Goal: Participate in discussion: Engage in conversation with other users on a specific topic

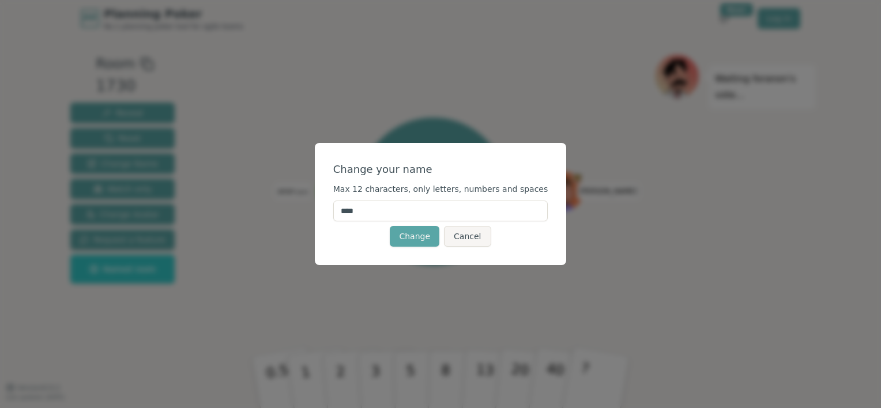
click at [418, 215] on input "****" at bounding box center [440, 211] width 215 height 21
drag, startPoint x: 418, startPoint y: 215, endPoint x: 111, endPoint y: 242, distance: 308.0
click at [111, 242] on div "Change your name Max 12 characters, only letters, numbers and spaces **** Chang…" at bounding box center [440, 204] width 881 height 408
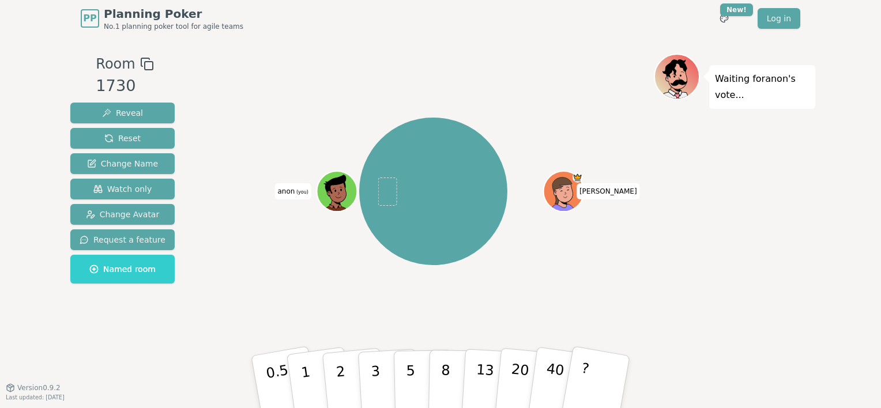
click at [295, 198] on span "anon (you)" at bounding box center [293, 191] width 36 height 16
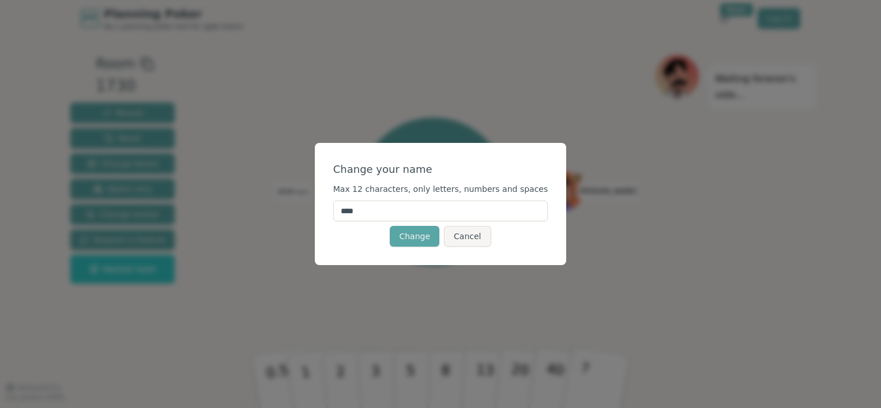
drag, startPoint x: 384, startPoint y: 213, endPoint x: 351, endPoint y: 217, distance: 33.1
click at [351, 217] on input "****" at bounding box center [440, 211] width 215 height 21
type input "*"
type input "****"
click button "Change" at bounding box center [415, 236] width 50 height 21
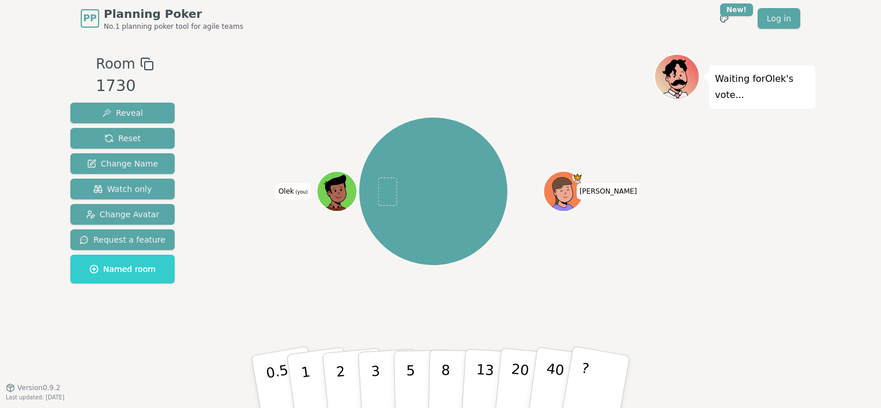
click at [586, 178] on div "[PERSON_NAME] (you)" at bounding box center [433, 191] width 441 height 234
click at [528, 266] on div "[PERSON_NAME] (you)" at bounding box center [433, 191] width 441 height 234
click at [138, 216] on span "Change Avatar" at bounding box center [123, 215] width 74 height 12
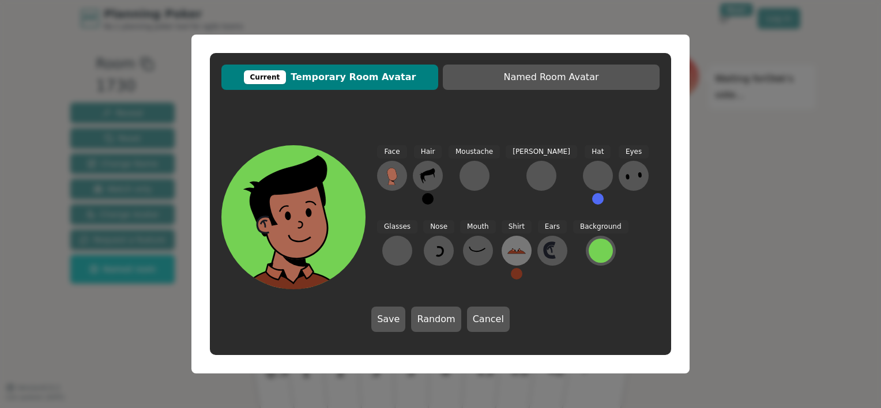
click at [507, 247] on icon at bounding box center [516, 251] width 18 height 18
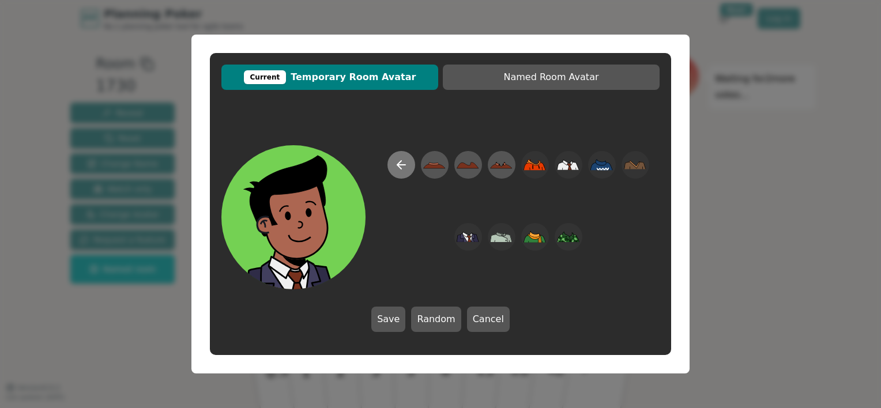
click at [399, 168] on icon at bounding box center [401, 165] width 14 height 14
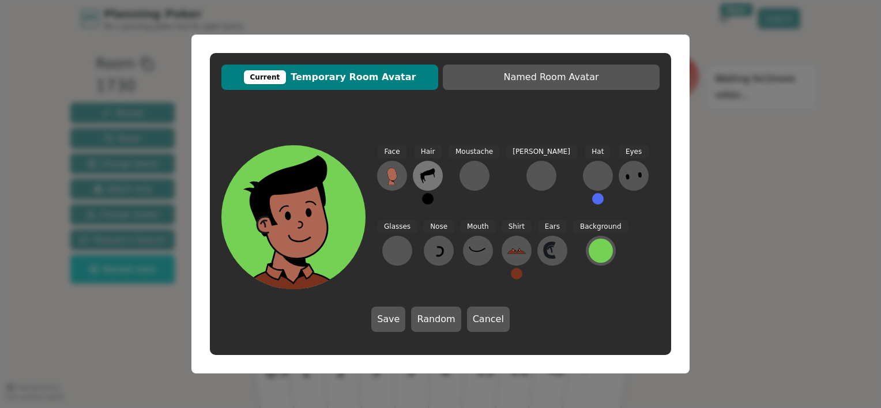
click at [428, 172] on icon at bounding box center [427, 175] width 14 height 15
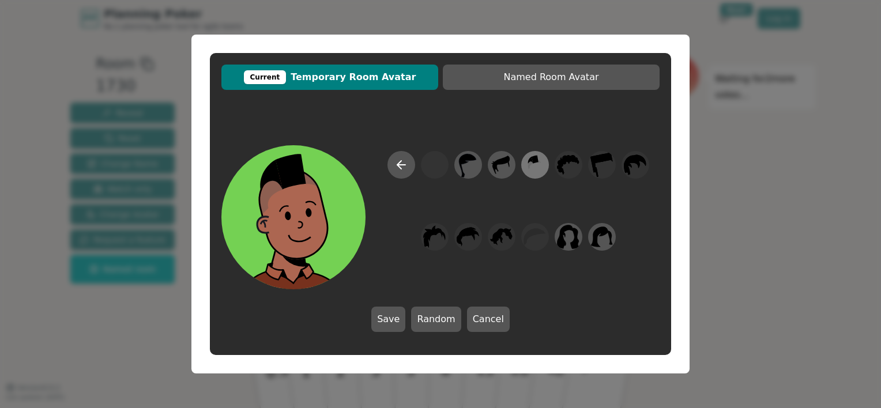
click at [526, 168] on icon at bounding box center [535, 165] width 22 height 26
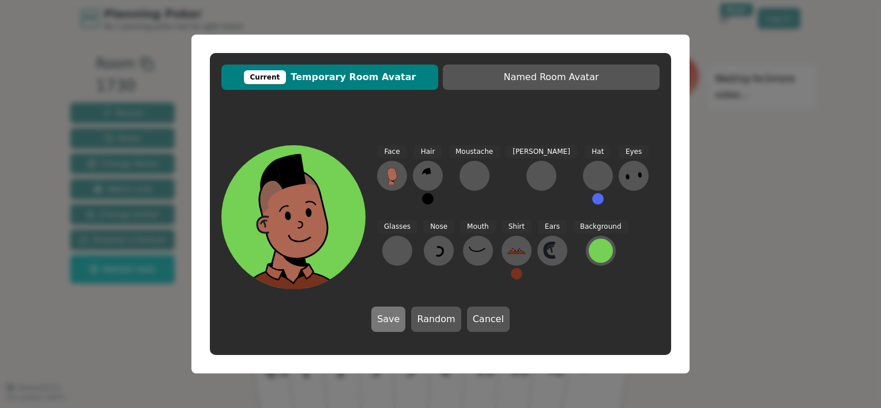
click at [395, 319] on button "Save" at bounding box center [388, 319] width 34 height 25
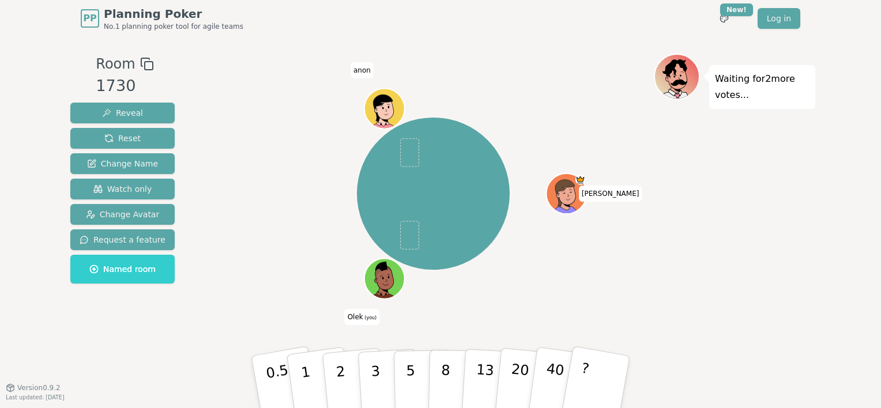
click at [367, 318] on span "(you)" at bounding box center [370, 317] width 14 height 5
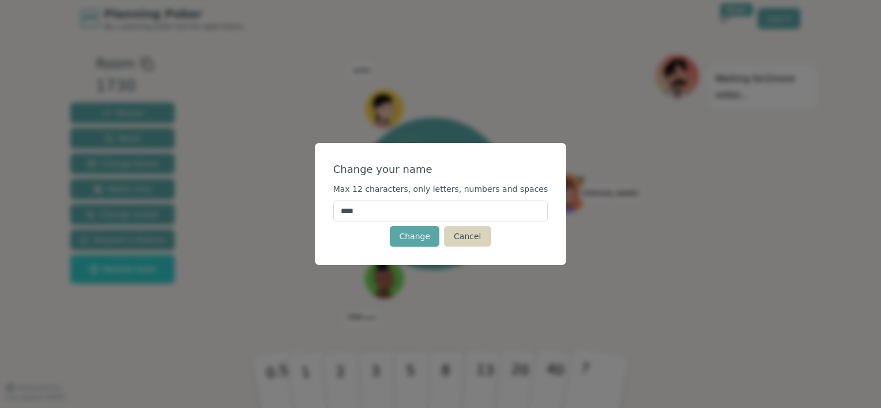
click at [460, 229] on button "Cancel" at bounding box center [467, 236] width 47 height 21
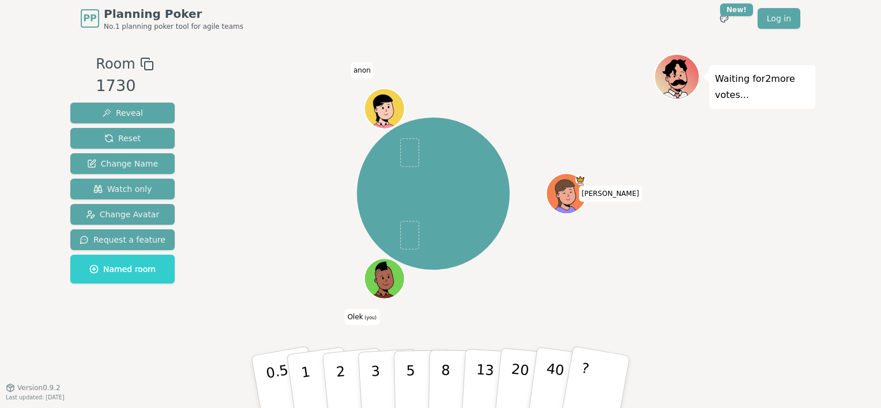
click at [374, 279] on icon at bounding box center [377, 281] width 6 height 5
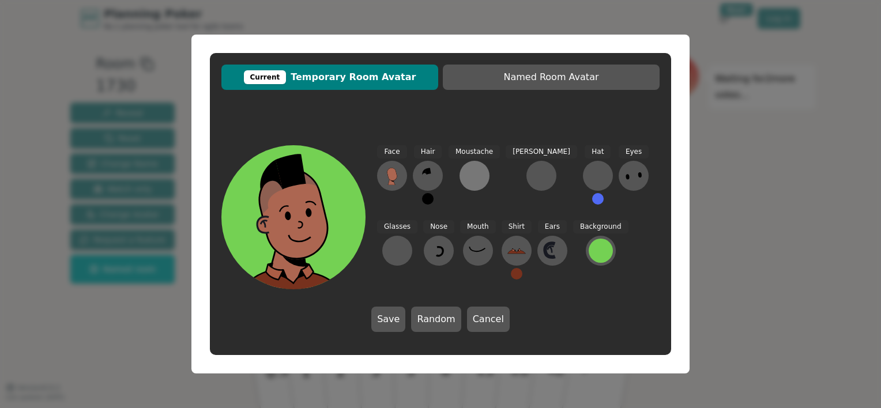
click at [473, 182] on div at bounding box center [474, 176] width 18 height 18
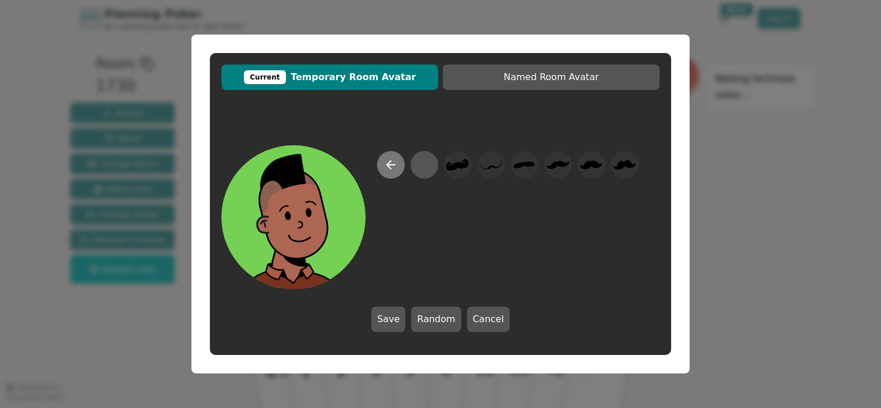
click at [394, 168] on icon at bounding box center [391, 165] width 14 height 14
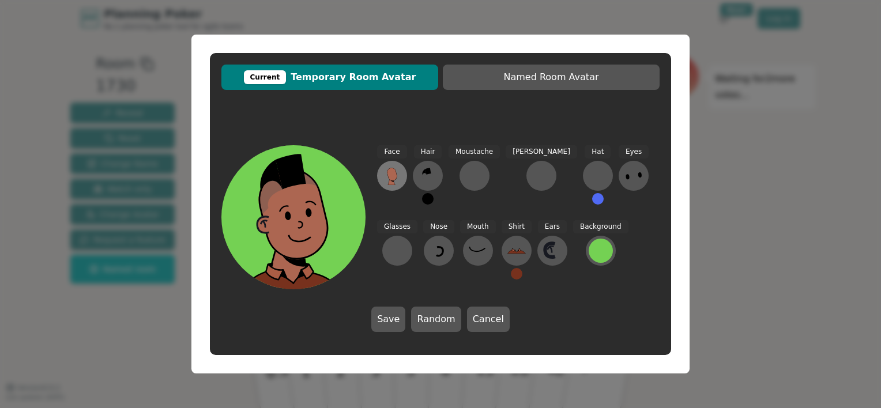
click at [398, 171] on icon at bounding box center [392, 176] width 18 height 18
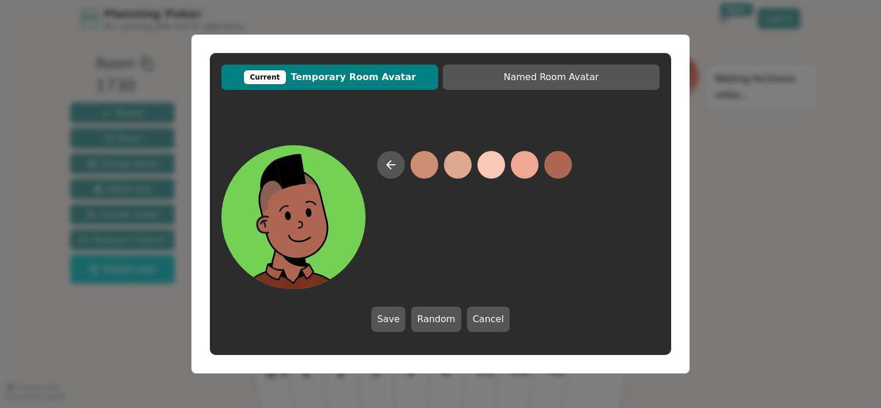
click at [398, 171] on button at bounding box center [391, 165] width 28 height 28
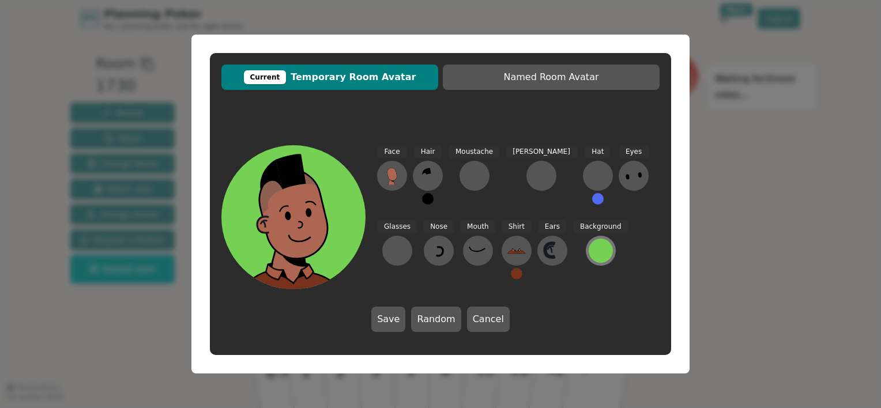
click at [589, 242] on div at bounding box center [601, 251] width 24 height 24
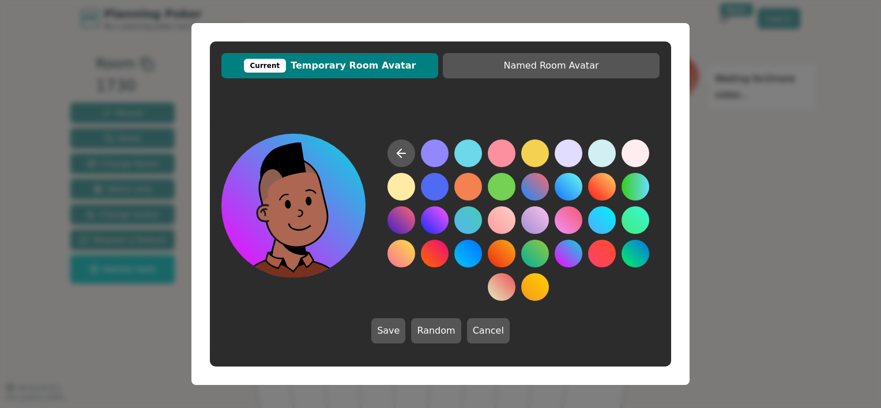
click at [568, 254] on button at bounding box center [569, 254] width 28 height 28
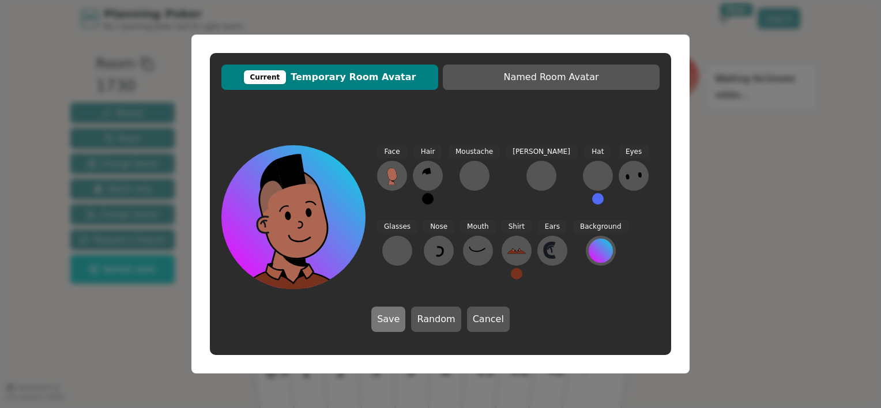
click at [392, 314] on button "Save" at bounding box center [388, 319] width 34 height 25
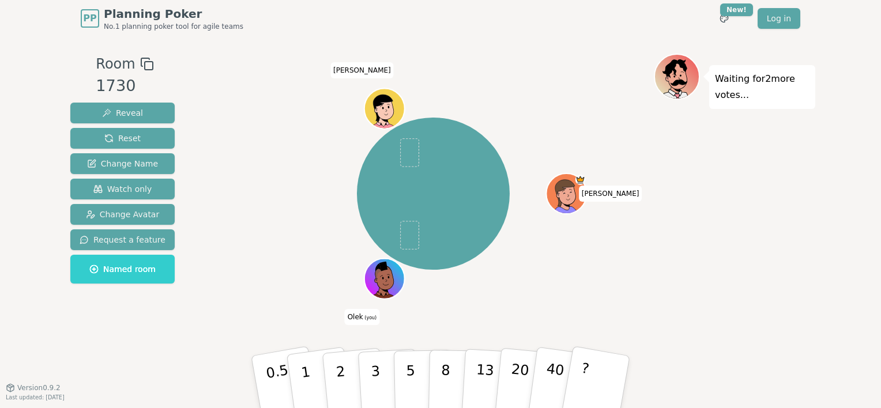
click at [393, 279] on icon at bounding box center [385, 278] width 39 height 4
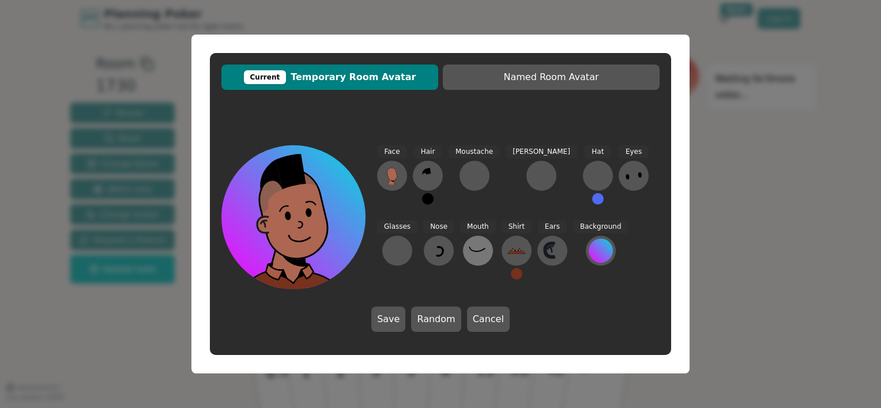
click at [469, 249] on icon at bounding box center [478, 251] width 18 height 18
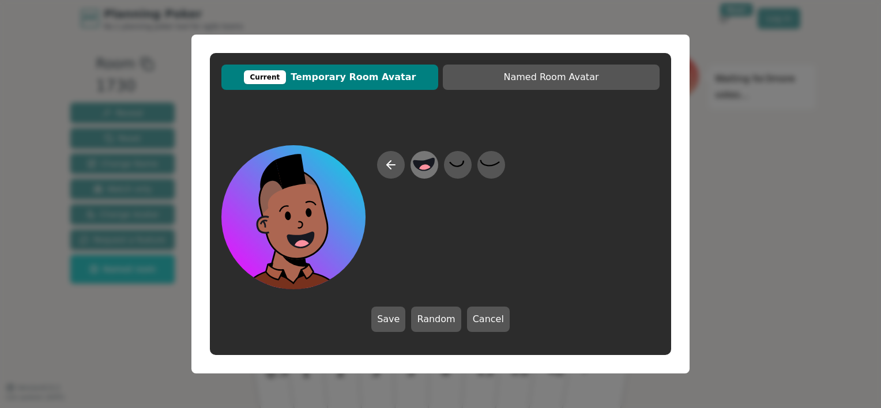
click at [422, 169] on circle at bounding box center [425, 171] width 15 height 15
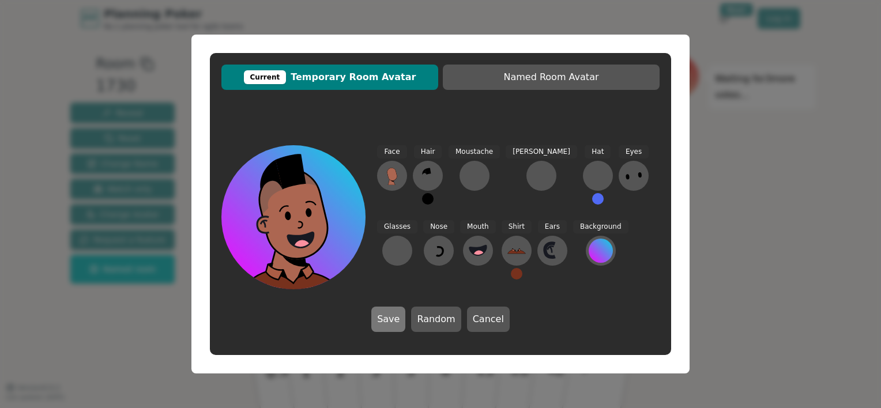
click at [401, 314] on button "Save" at bounding box center [388, 319] width 34 height 25
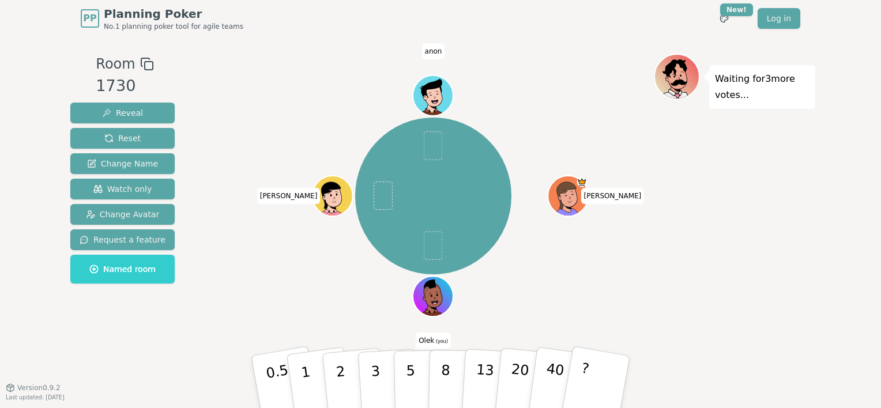
click at [435, 300] on icon at bounding box center [436, 302] width 20 height 7
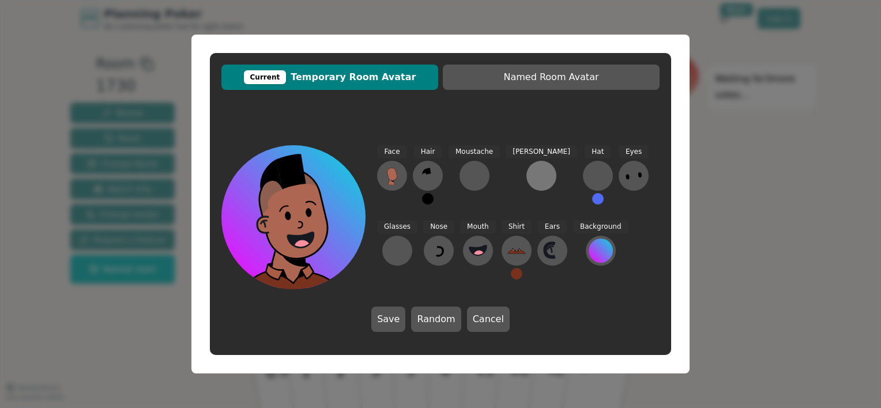
click at [532, 171] on div at bounding box center [541, 176] width 18 height 18
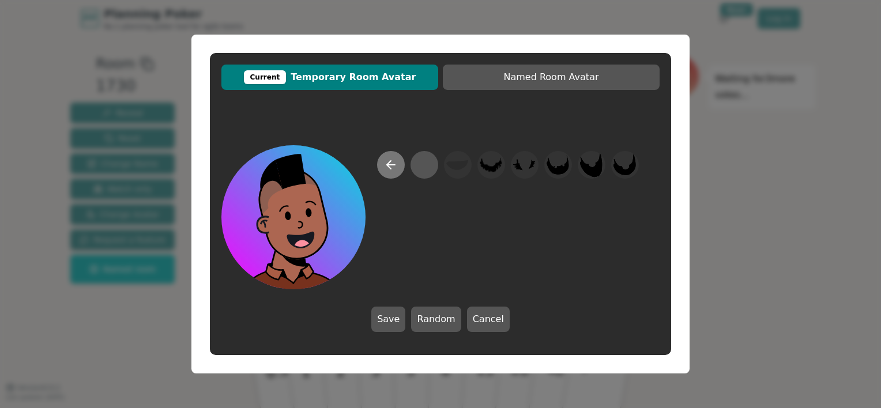
click at [389, 172] on button at bounding box center [391, 165] width 28 height 28
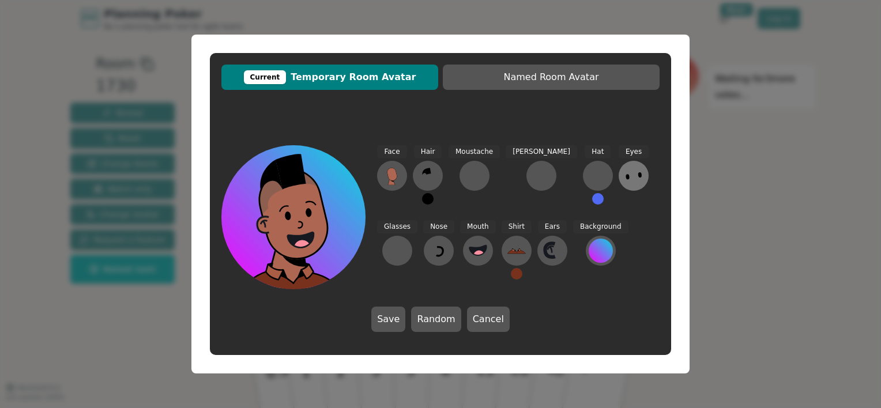
click at [626, 175] on ellipse at bounding box center [628, 177] width 4 height 6
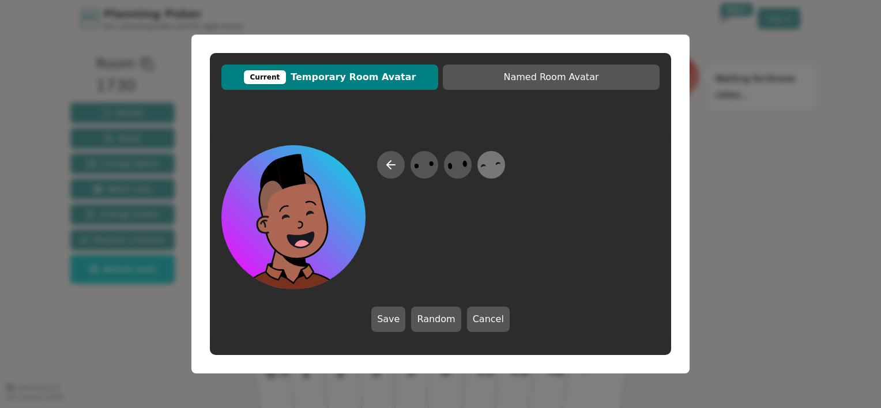
click at [493, 170] on icon at bounding box center [491, 165] width 22 height 26
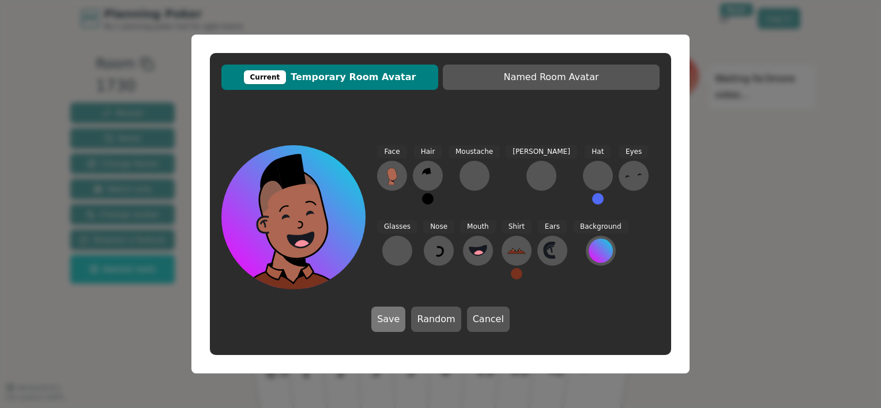
click at [398, 314] on button "Save" at bounding box center [388, 319] width 34 height 25
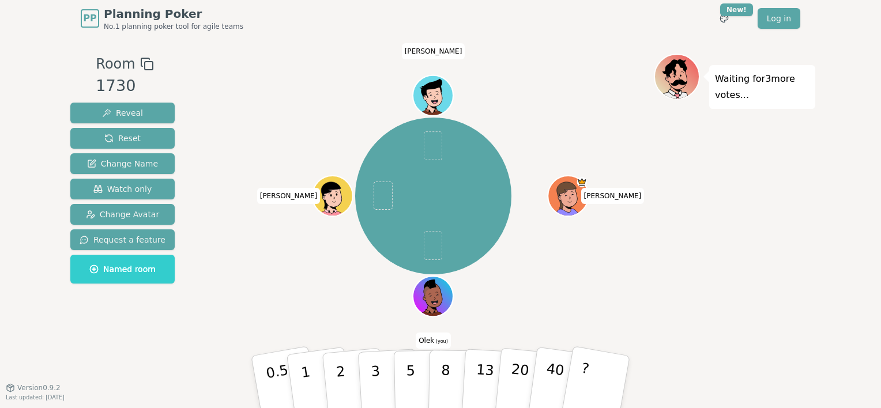
click at [433, 294] on icon at bounding box center [434, 296] width 39 height 5
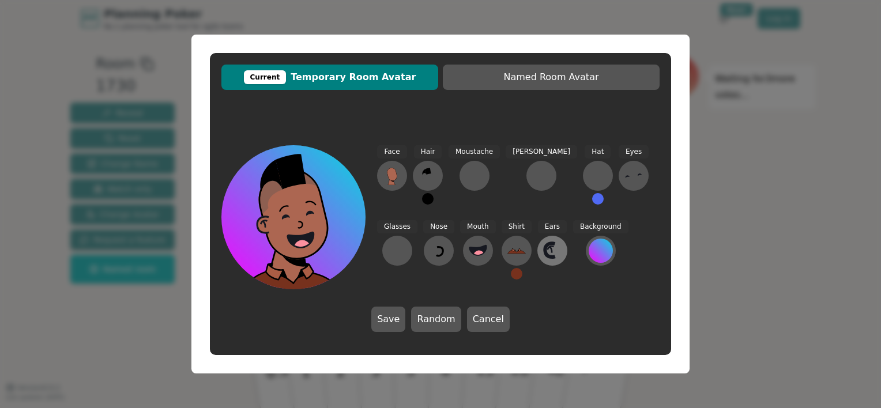
click at [537, 254] on button at bounding box center [552, 251] width 30 height 30
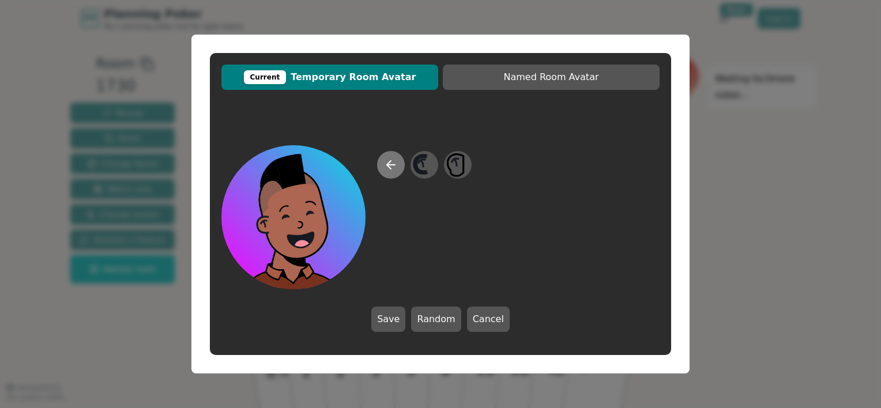
click at [393, 172] on button at bounding box center [391, 165] width 28 height 28
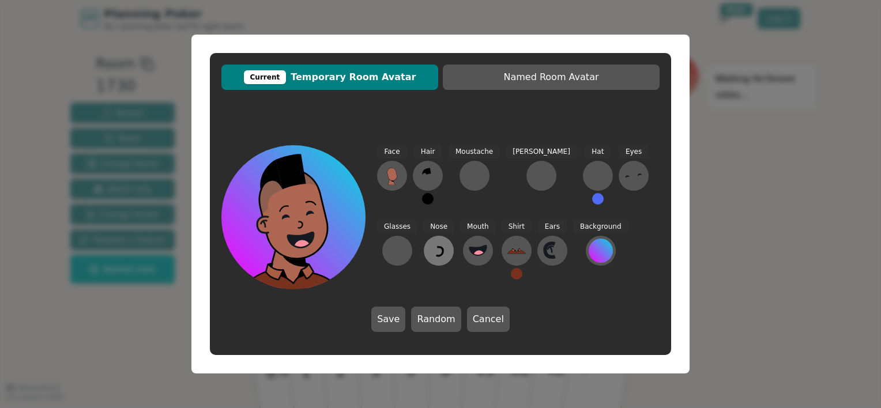
click at [437, 254] on icon at bounding box center [440, 251] width 6 height 9
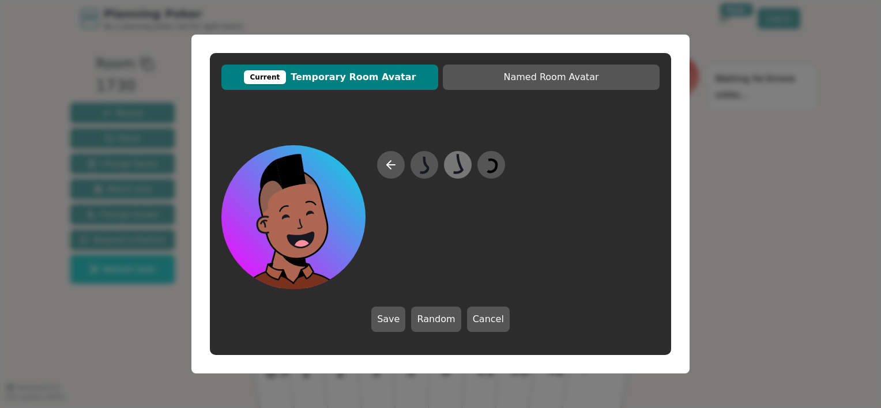
click at [463, 166] on icon at bounding box center [457, 165] width 22 height 26
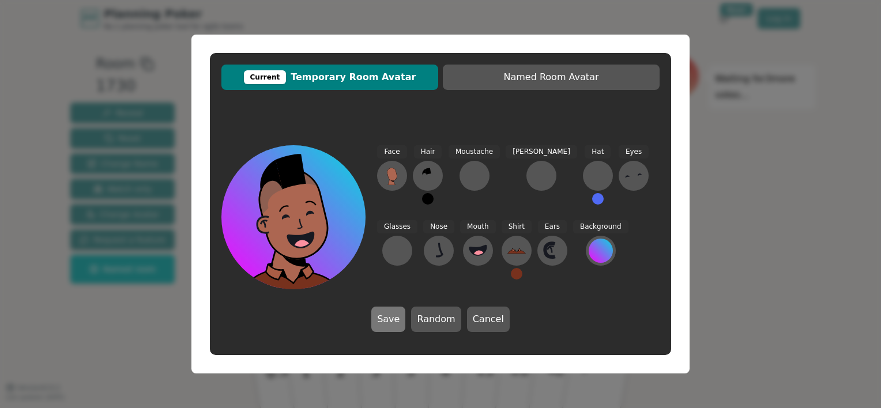
click at [392, 318] on button "Save" at bounding box center [388, 319] width 34 height 25
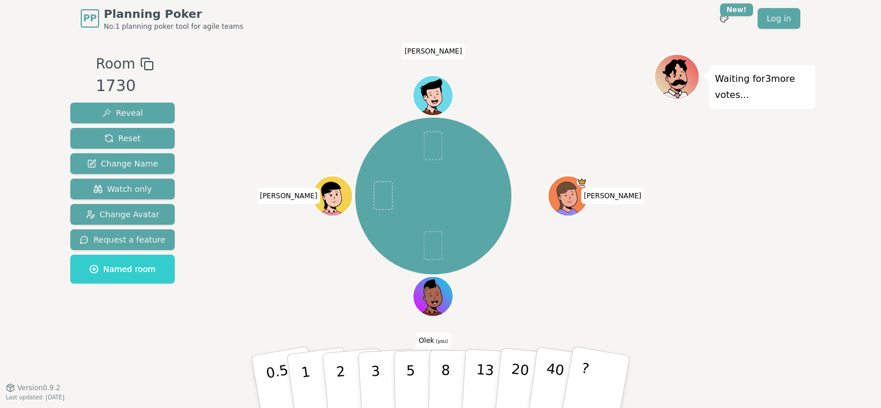
click at [435, 287] on icon at bounding box center [432, 284] width 8 height 10
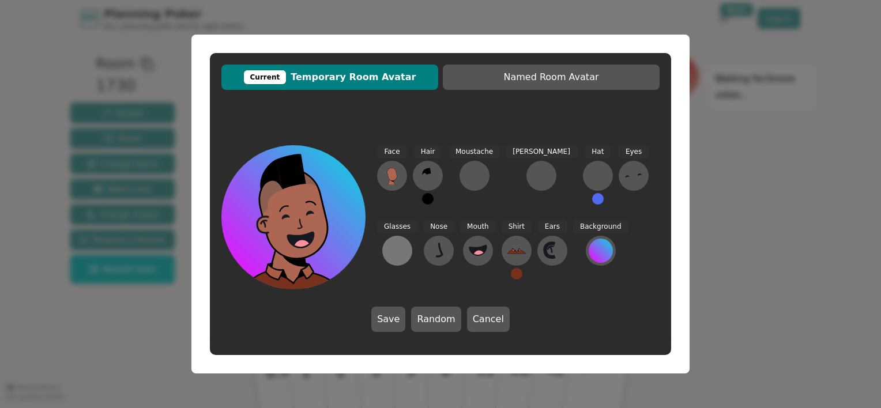
click at [407, 242] on div at bounding box center [397, 251] width 18 height 18
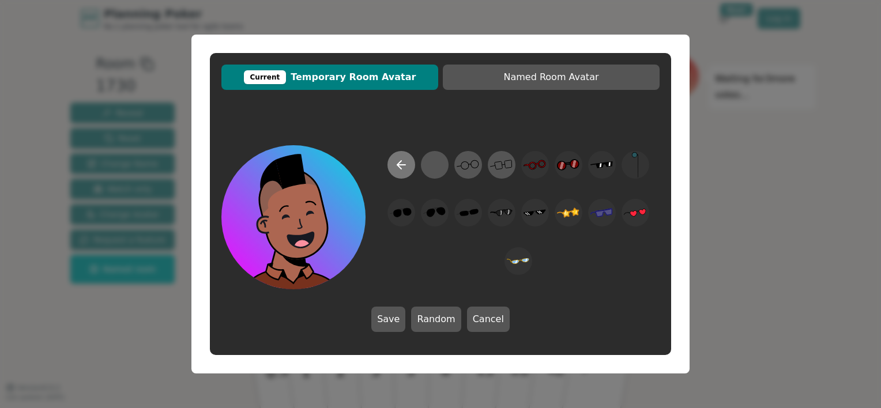
click at [405, 166] on icon at bounding box center [401, 165] width 14 height 14
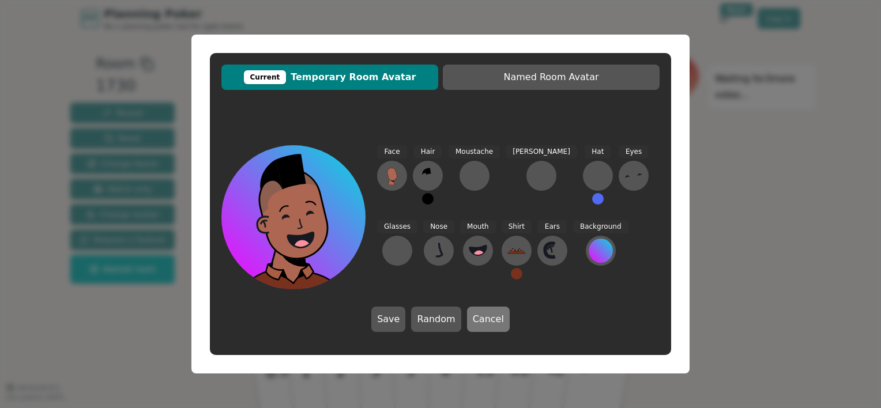
click at [487, 317] on button "Cancel" at bounding box center [488, 319] width 43 height 25
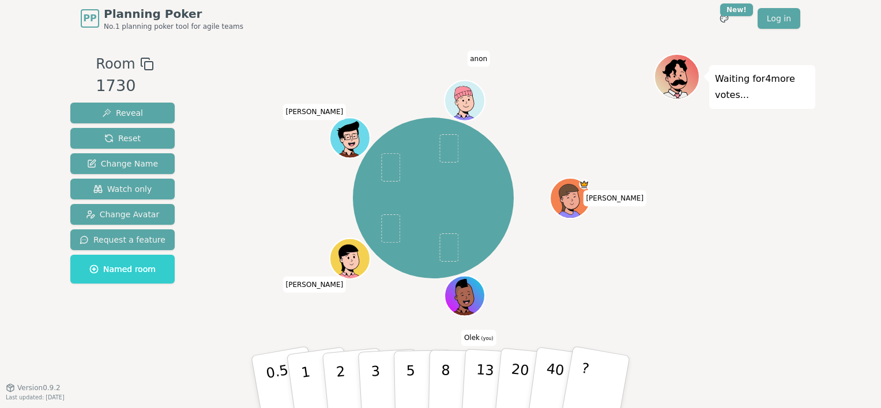
click at [463, 300] on icon at bounding box center [467, 302] width 20 height 7
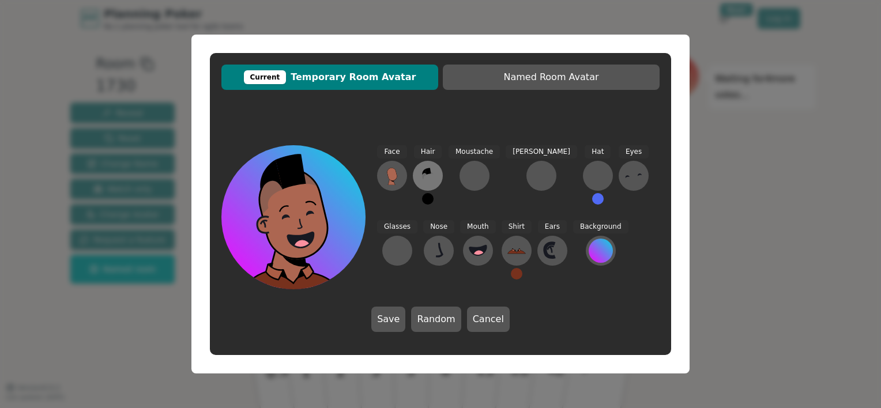
click at [423, 174] on icon at bounding box center [428, 176] width 18 height 18
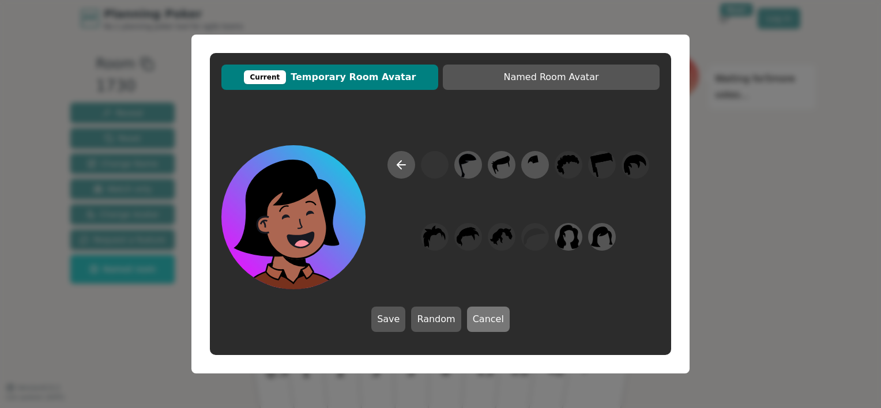
click at [482, 317] on button "Cancel" at bounding box center [488, 319] width 43 height 25
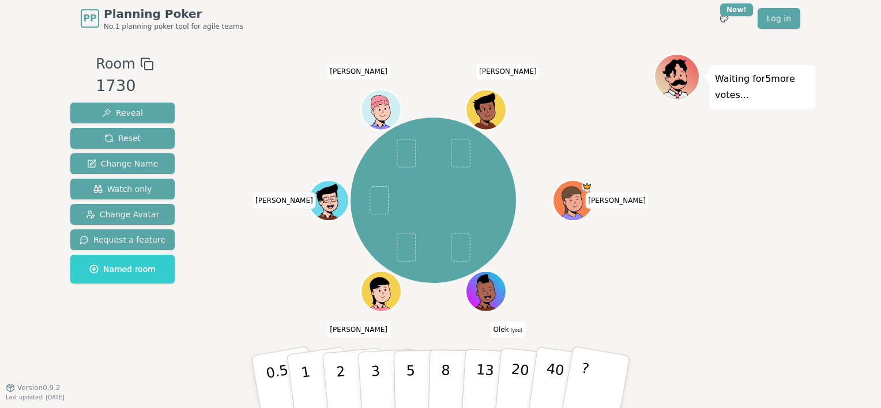
click at [559, 268] on div "[PERSON_NAME] (you) [PERSON_NAME] [PERSON_NAME]" at bounding box center [433, 200] width 441 height 252
click at [480, 304] on div at bounding box center [487, 303] width 39 height 35
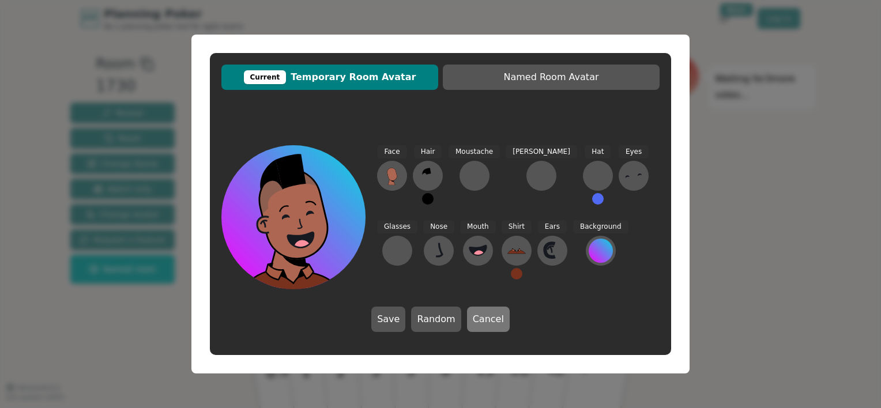
click at [487, 328] on button "Cancel" at bounding box center [488, 319] width 43 height 25
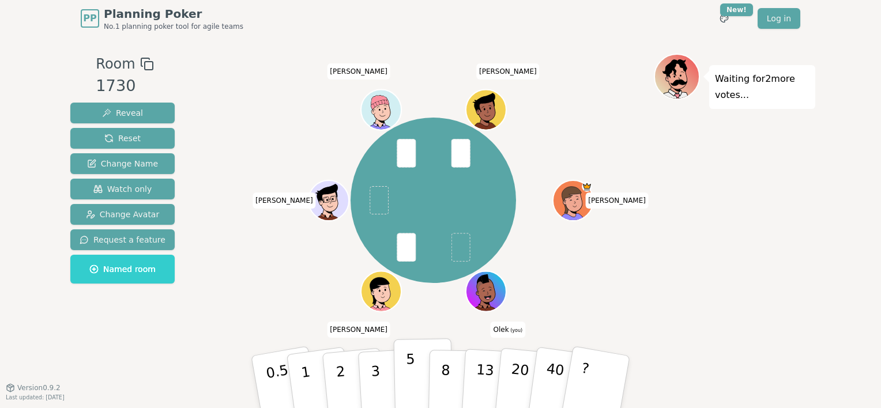
click at [411, 375] on p "5" at bounding box center [411, 382] width 10 height 62
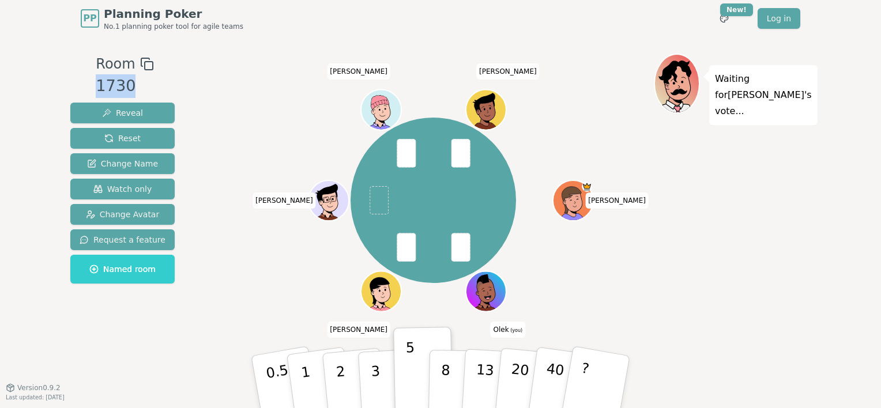
drag, startPoint x: 96, startPoint y: 88, endPoint x: 133, endPoint y: 88, distance: 37.5
click at [133, 88] on div "1730" at bounding box center [125, 86] width 58 height 24
drag, startPoint x: 133, startPoint y: 88, endPoint x: 234, endPoint y: 115, distance: 104.6
click at [234, 115] on div "[PERSON_NAME] (you) [PERSON_NAME] [PERSON_NAME]" at bounding box center [433, 200] width 441 height 252
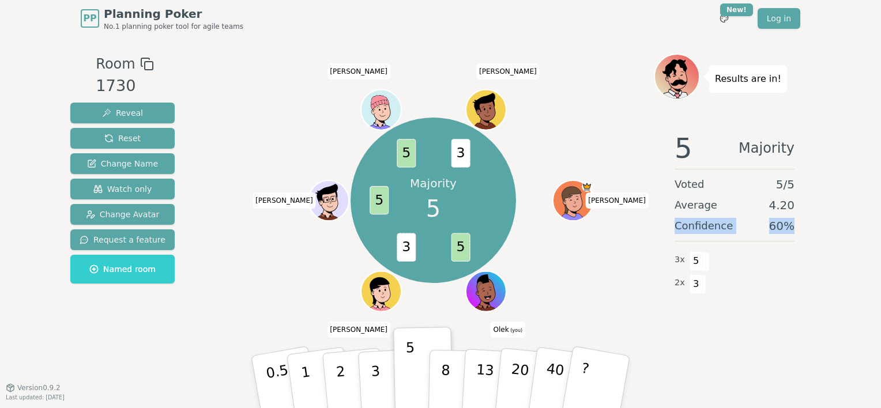
drag, startPoint x: 678, startPoint y: 225, endPoint x: 814, endPoint y: 232, distance: 136.9
click at [814, 232] on div "5 Majority Voted 5 / 5 Average 4.20 Confidence 60 % 3 x 5 2 x 3" at bounding box center [734, 238] width 161 height 231
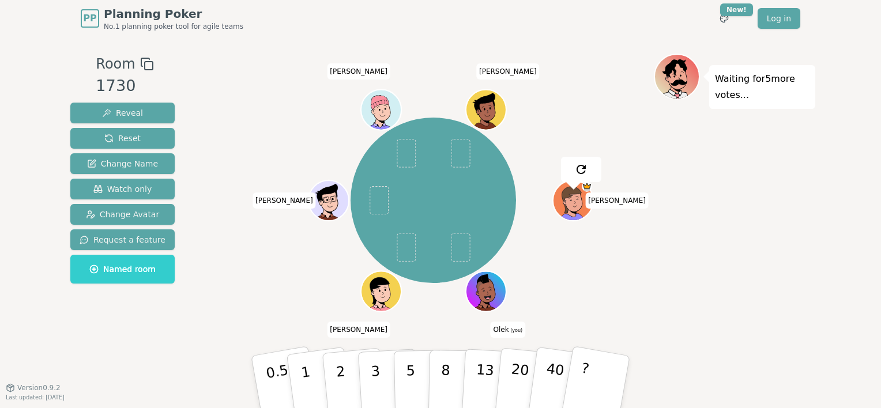
drag, startPoint x: 814, startPoint y: 232, endPoint x: 779, endPoint y: 254, distance: 41.1
click at [779, 254] on div "Waiting for 5 more votes..." at bounding box center [734, 212] width 161 height 317
click at [625, 258] on div "[PERSON_NAME] (you) [PERSON_NAME] [PERSON_NAME]" at bounding box center [433, 200] width 441 height 252
click at [143, 110] on button "Reveal" at bounding box center [122, 113] width 104 height 21
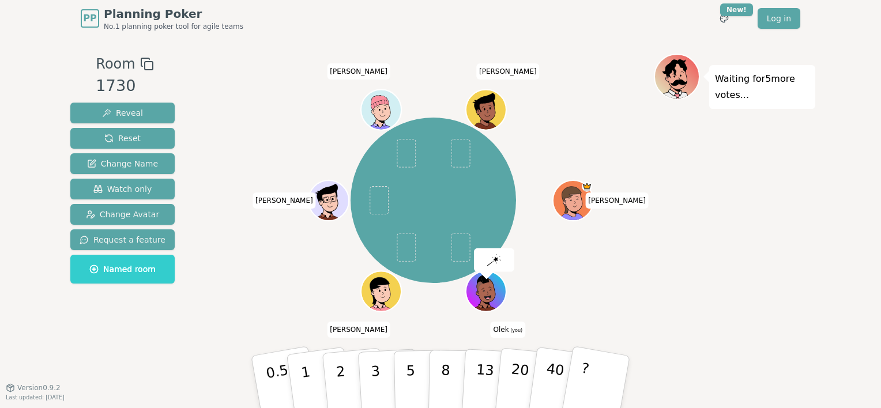
click at [488, 257] on img at bounding box center [494, 260] width 14 height 12
click at [603, 286] on div "[PERSON_NAME] (you) [PERSON_NAME] [PERSON_NAME]" at bounding box center [433, 200] width 441 height 252
click at [494, 287] on icon at bounding box center [486, 288] width 31 height 5
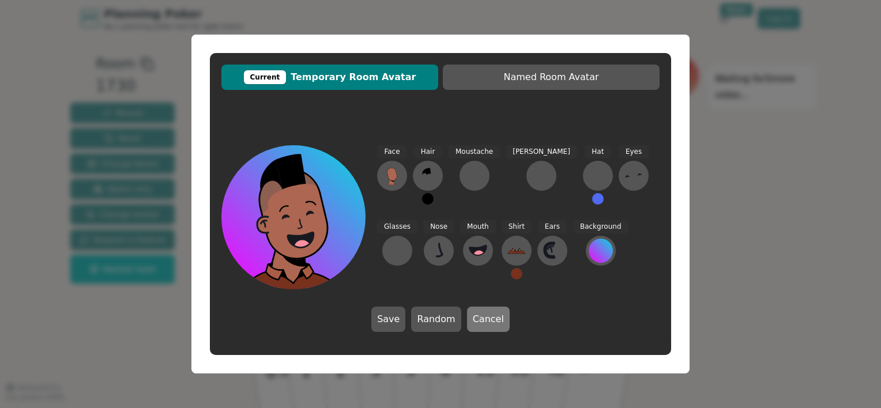
click at [490, 314] on button "Cancel" at bounding box center [488, 319] width 43 height 25
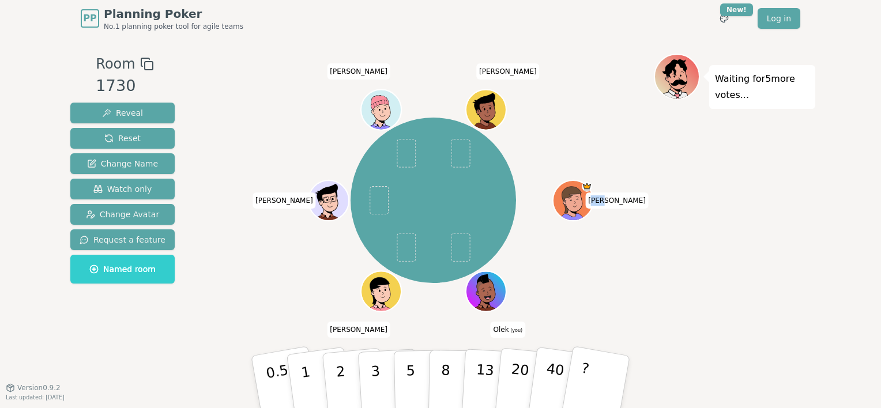
drag, startPoint x: 611, startPoint y: 200, endPoint x: 621, endPoint y: 202, distance: 10.5
click at [621, 202] on span "[PERSON_NAME]" at bounding box center [616, 201] width 63 height 16
drag, startPoint x: 621, startPoint y: 202, endPoint x: 631, endPoint y: 240, distance: 39.9
click at [631, 240] on div "[PERSON_NAME] (you) [PERSON_NAME] [PERSON_NAME]" at bounding box center [433, 200] width 441 height 252
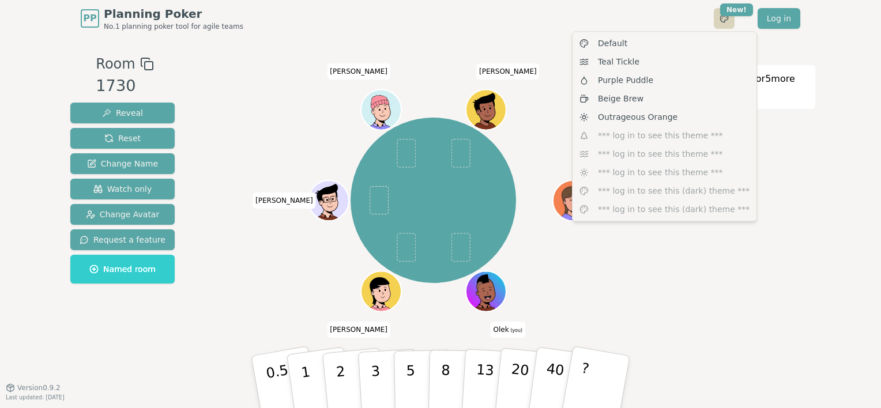
click at [726, 20] on html "PP Planning Poker No.1 planning poker tool for agile teams Toggle theme New! Lo…" at bounding box center [440, 204] width 881 height 408
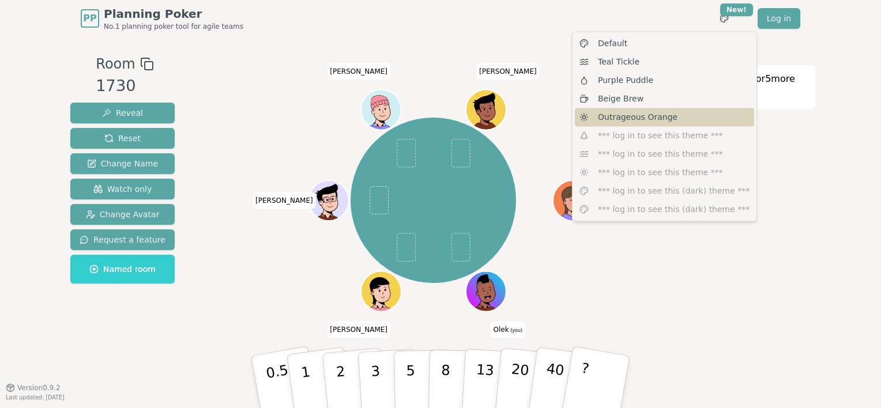
click at [683, 121] on div "Outrageous Orange" at bounding box center [664, 117] width 179 height 18
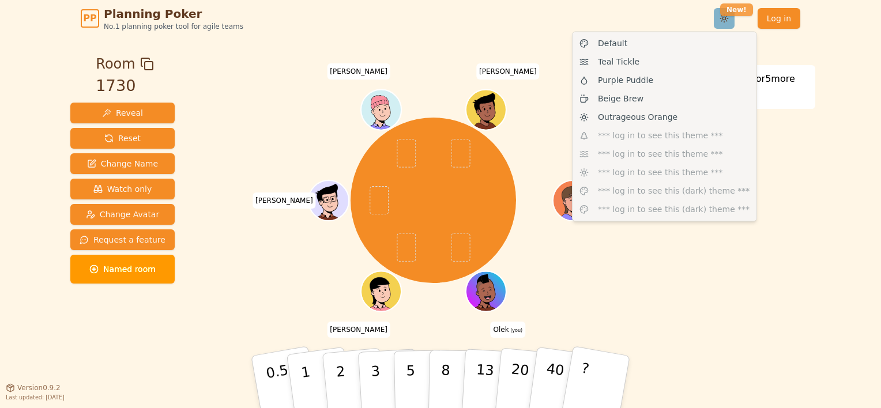
click at [738, 5] on html "PP Planning Poker No.1 planning poker tool for agile teams Toggle theme New! Lo…" at bounding box center [440, 204] width 881 height 408
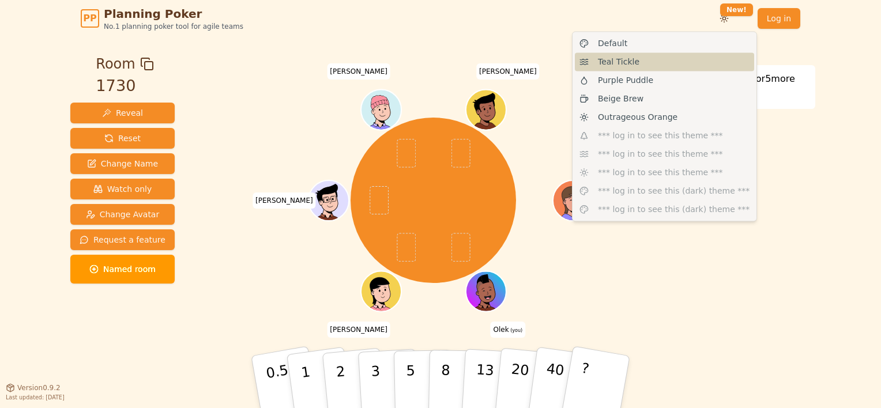
click at [651, 65] on div "Teal Tickle" at bounding box center [664, 61] width 179 height 18
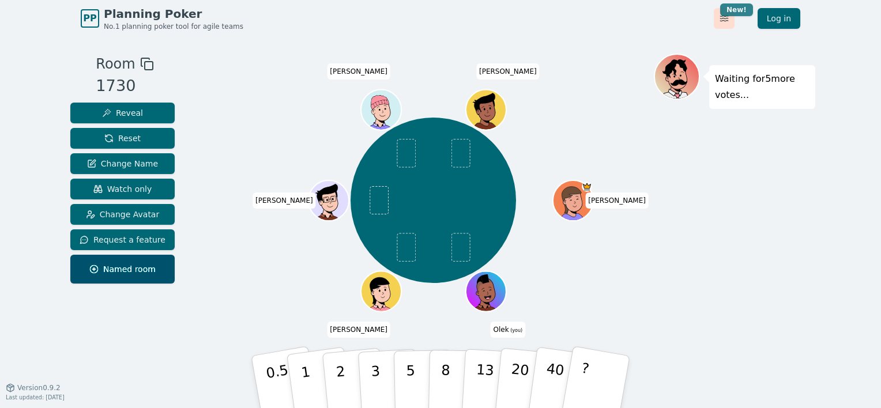
click at [729, 9] on html "PP Planning Poker No.1 planning poker tool for agile teams Toggle theme New! Lo…" at bounding box center [440, 204] width 881 height 408
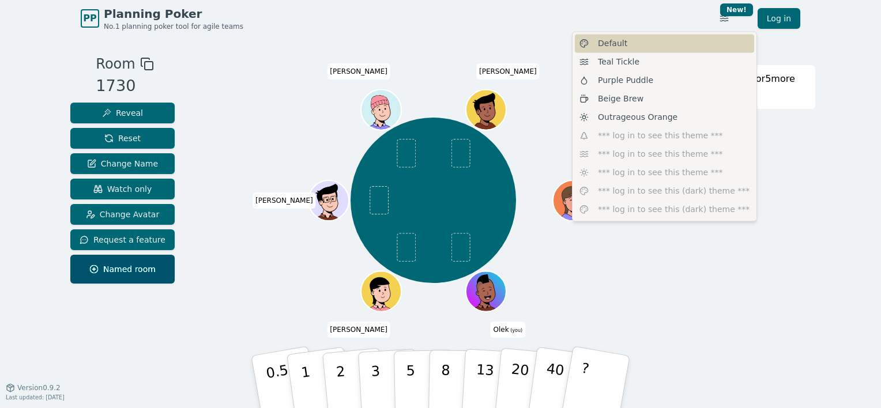
click at [663, 46] on div "Default" at bounding box center [664, 43] width 179 height 18
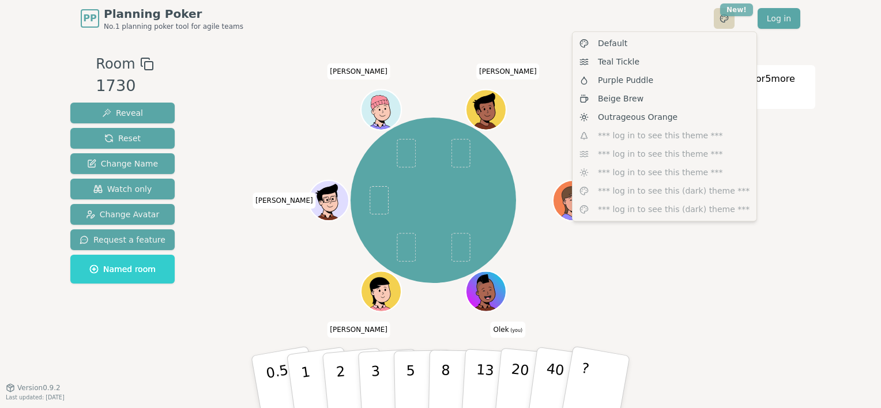
click at [728, 12] on html "PP Planning Poker No.1 planning poker tool for agile teams Toggle theme New! Lo…" at bounding box center [440, 204] width 881 height 408
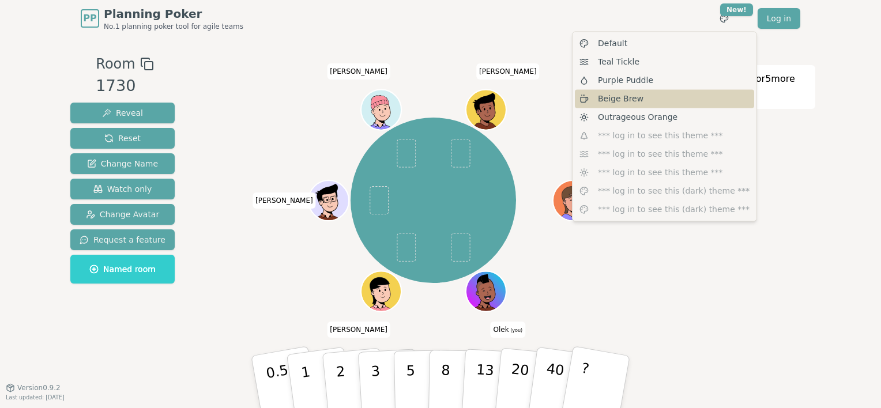
click at [667, 102] on div "Beige Brew" at bounding box center [664, 98] width 179 height 18
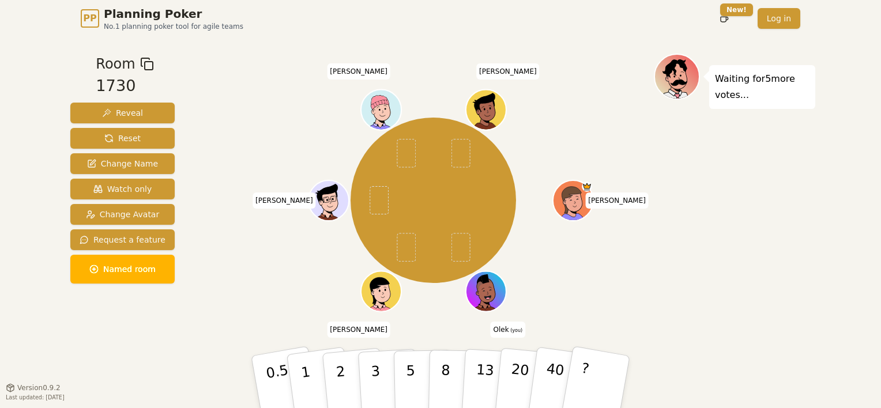
click at [751, 1] on div "PP Planning Poker No.1 planning poker tool for agile teams Toggle theme New! Lo…" at bounding box center [441, 18] width 720 height 37
click at [738, 6] on html "PP Planning Poker No.1 planning poker tool for agile teams Toggle theme New! Lo…" at bounding box center [440, 204] width 881 height 408
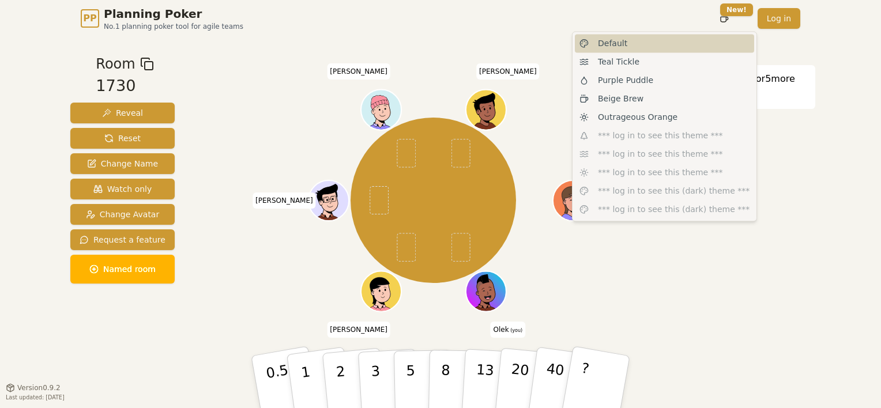
click at [672, 44] on div "Default" at bounding box center [664, 43] width 179 height 18
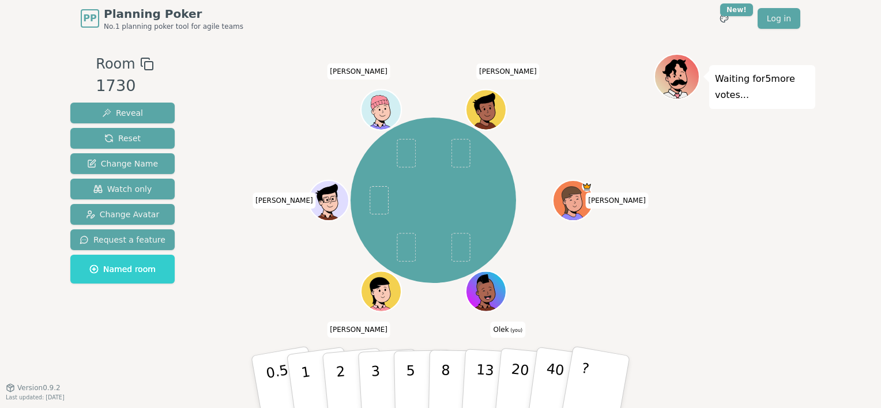
click at [554, 90] on div "[PERSON_NAME] (you) [PERSON_NAME] [PERSON_NAME]" at bounding box center [433, 200] width 441 height 252
click at [99, 217] on span "Change Avatar" at bounding box center [123, 215] width 74 height 12
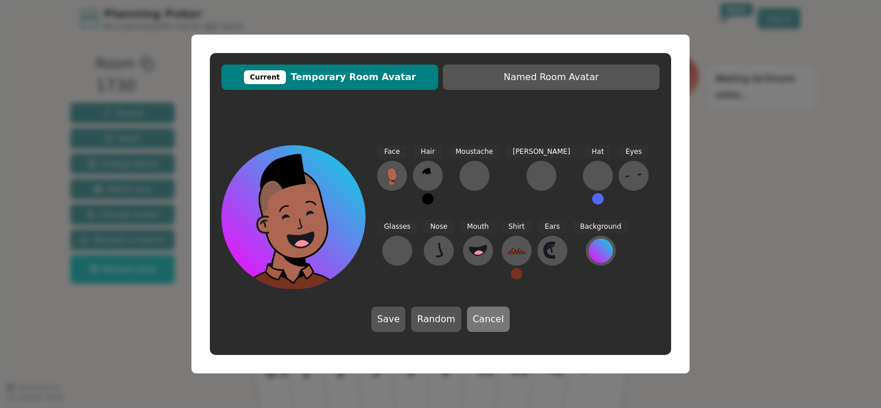
click at [501, 318] on button "Cancel" at bounding box center [488, 319] width 43 height 25
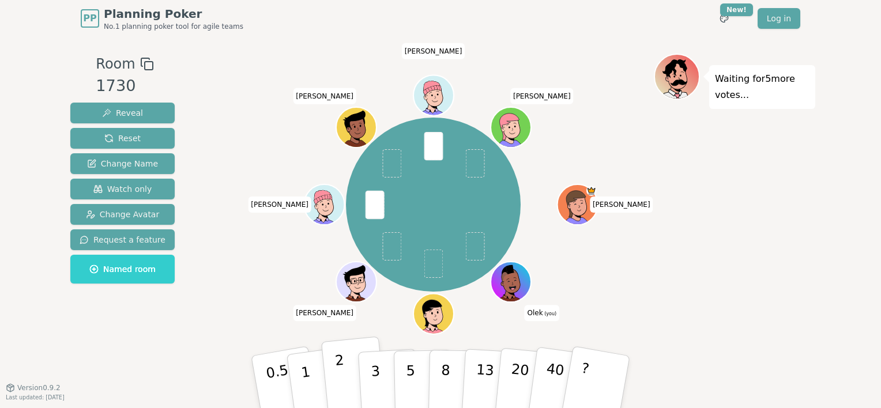
click at [349, 371] on button "2" at bounding box center [354, 383] width 66 height 92
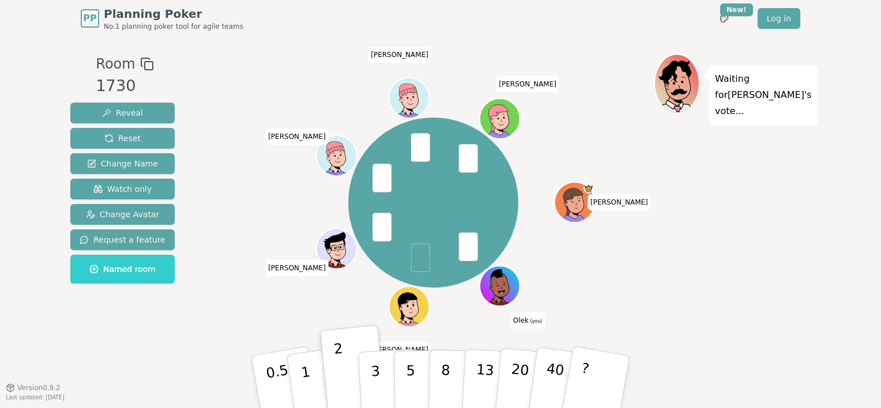
click at [438, 301] on div "[PERSON_NAME] (you) [PERSON_NAME] [PERSON_NAME] [PERSON_NAME]" at bounding box center [433, 202] width 441 height 257
click at [371, 291] on div "[PERSON_NAME] (you) [PERSON_NAME] [PERSON_NAME] [PERSON_NAME]" at bounding box center [433, 202] width 441 height 257
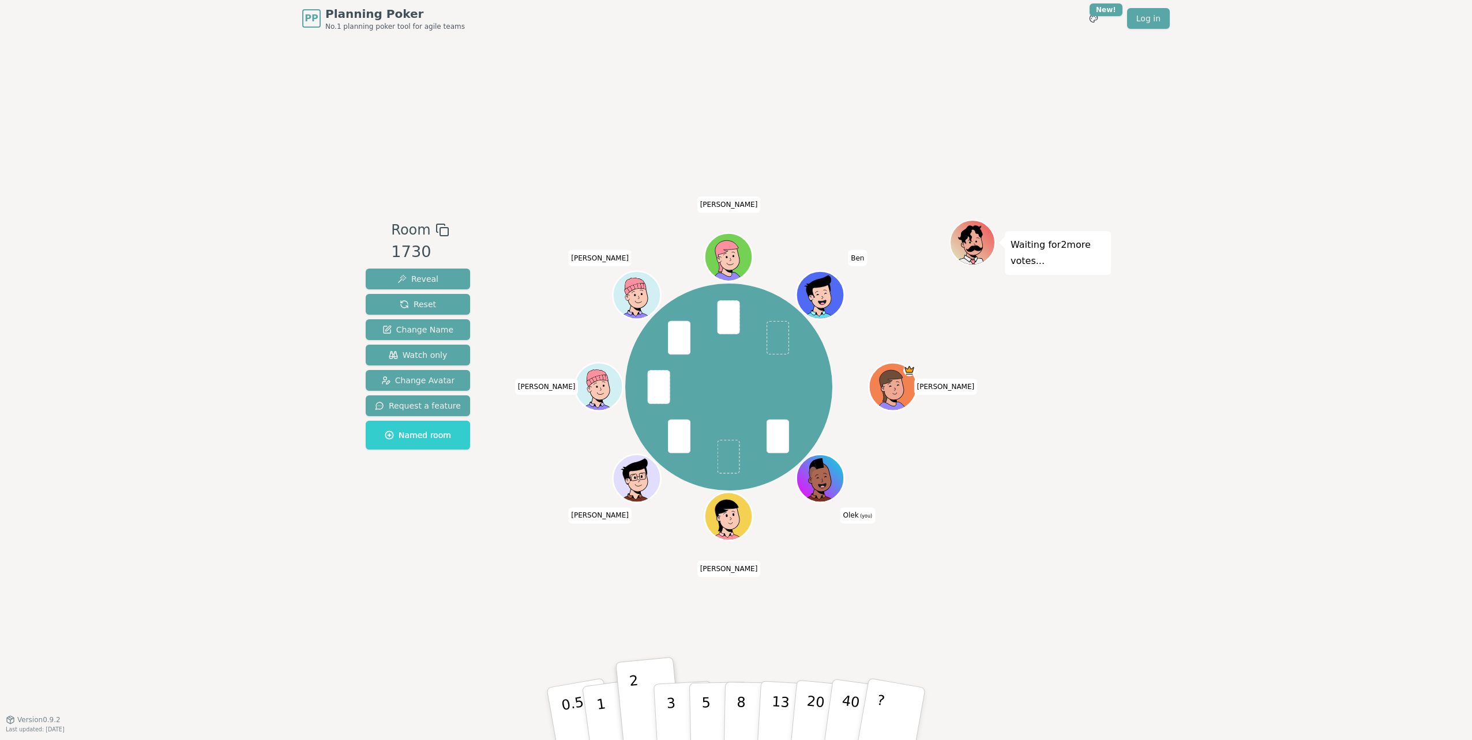
click at [864, 260] on span "Ben" at bounding box center [857, 258] width 19 height 16
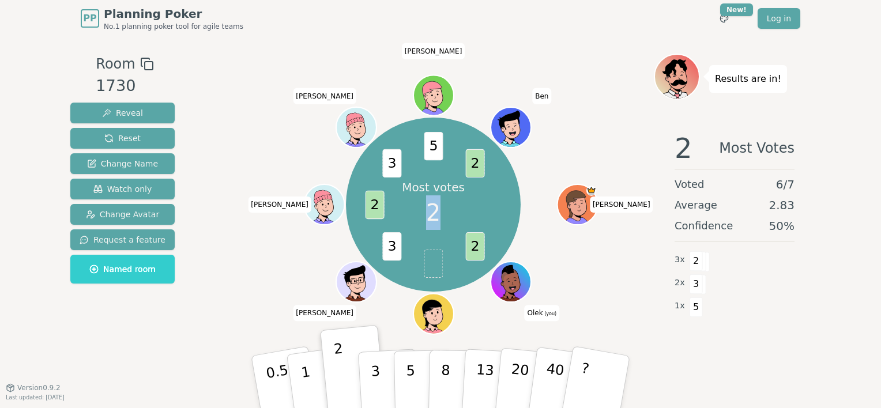
drag, startPoint x: 433, startPoint y: 206, endPoint x: 438, endPoint y: 227, distance: 22.0
click at [438, 227] on span "2" at bounding box center [433, 213] width 14 height 35
drag, startPoint x: 438, startPoint y: 227, endPoint x: 561, endPoint y: 157, distance: 140.8
click at [561, 157] on div "Most votes 2 2 3 2 3 5 2 [PERSON_NAME] (you) [PERSON_NAME] [PERSON_NAME] [PERSO…" at bounding box center [433, 204] width 441 height 261
drag, startPoint x: 657, startPoint y: 148, endPoint x: 678, endPoint y: 150, distance: 20.9
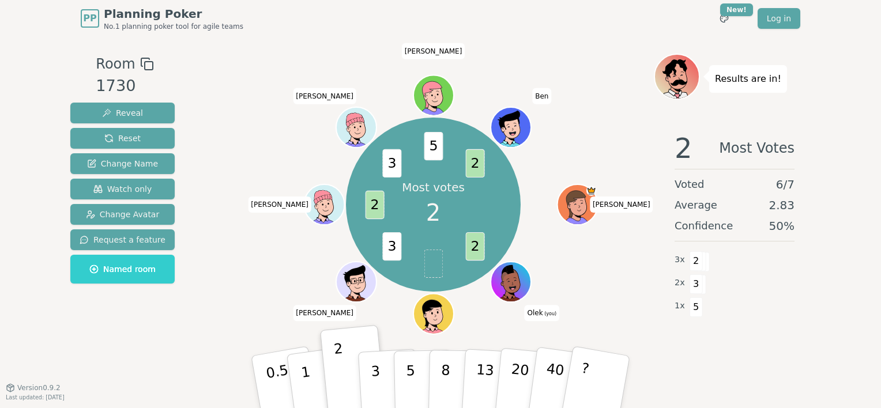
click at [678, 150] on div "2 Most Votes Voted 6 / 7 Average 2.83 Confidence 50 % 3 x 2 2 x 3 1 x 5" at bounding box center [734, 238] width 161 height 231
